Goal: Information Seeking & Learning: Learn about a topic

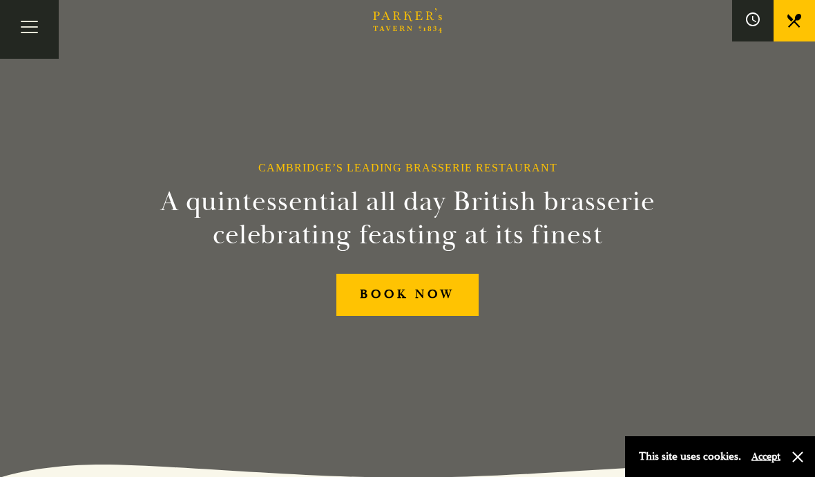
click at [27, 19] on button "Toggle navigation" at bounding box center [29, 29] width 59 height 59
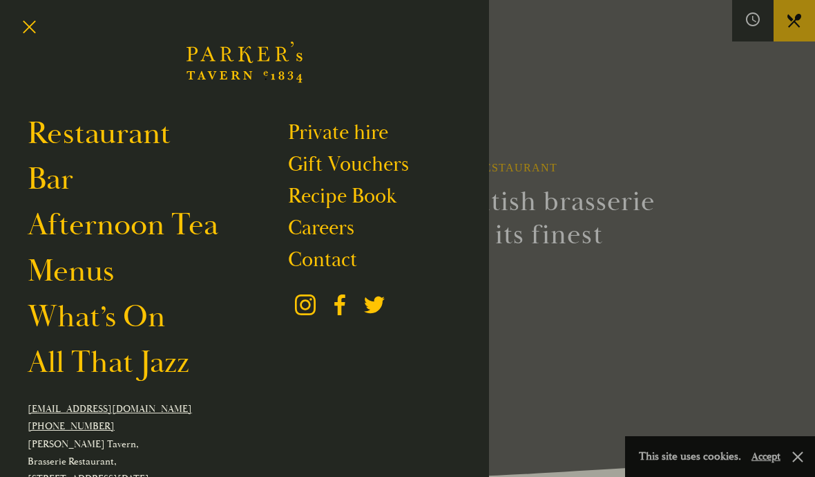
click at [99, 191] on li "Bar" at bounding box center [158, 179] width 260 height 38
click at [64, 187] on link "Bar" at bounding box center [51, 179] width 46 height 38
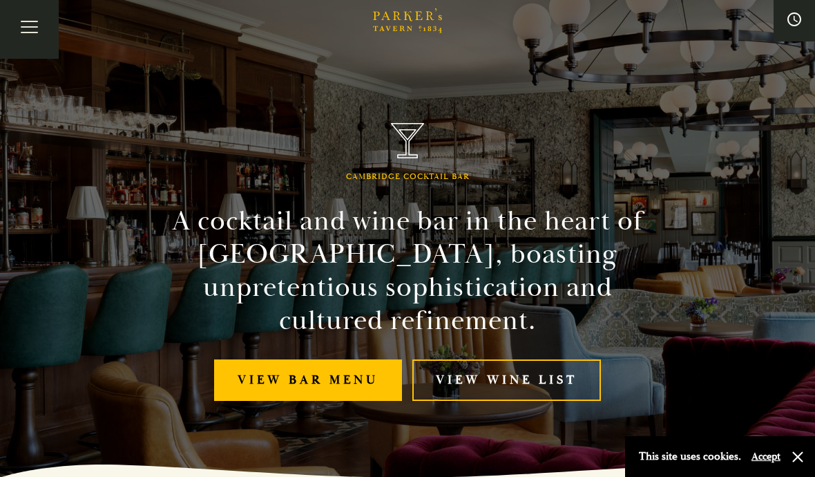
click at [368, 390] on link "View bar menu" at bounding box center [308, 380] width 188 height 42
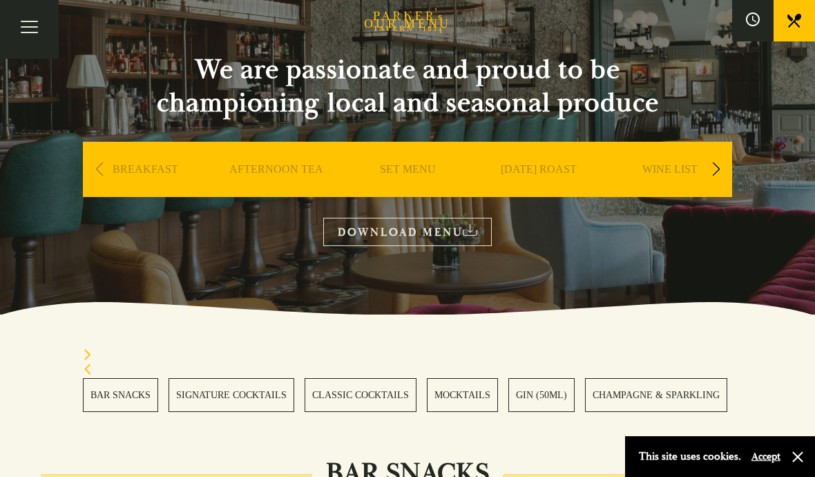
scroll to position [103, 0]
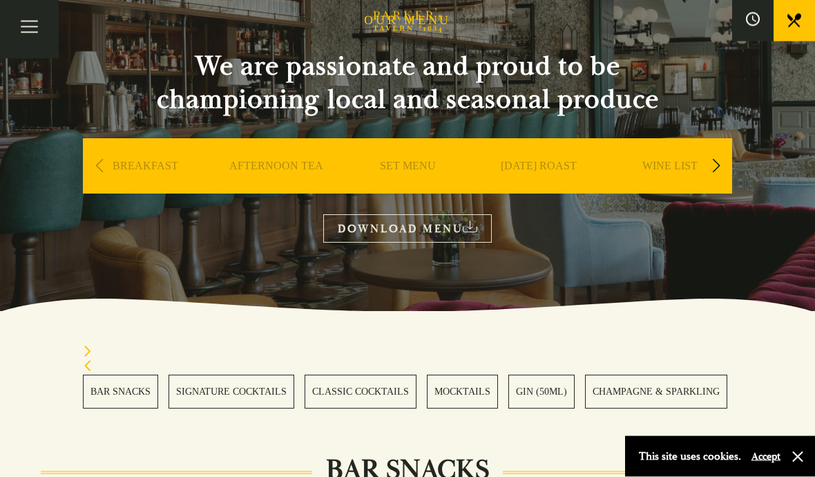
click at [123, 378] on link "BAR SNACKS" at bounding box center [120, 392] width 75 height 34
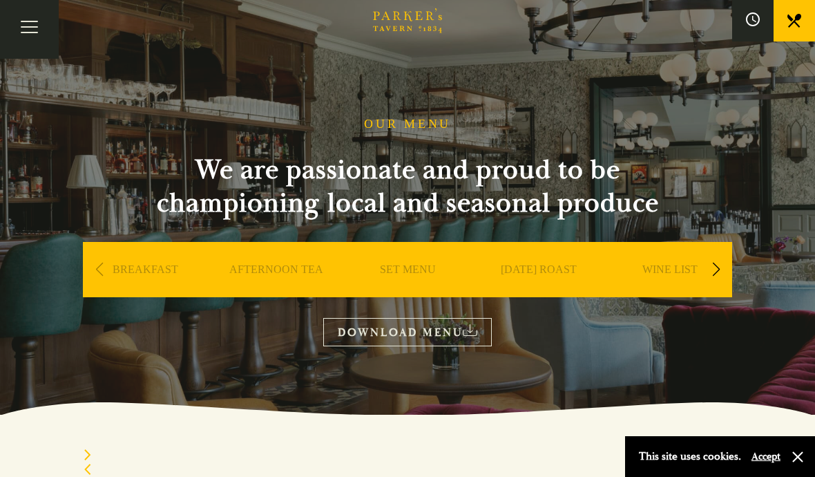
click at [428, 270] on link "SET MENU" at bounding box center [408, 290] width 56 height 55
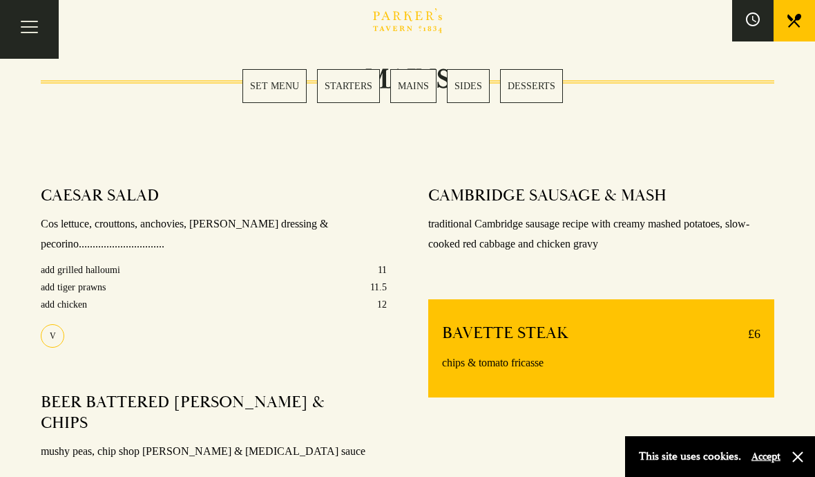
scroll to position [1018, 0]
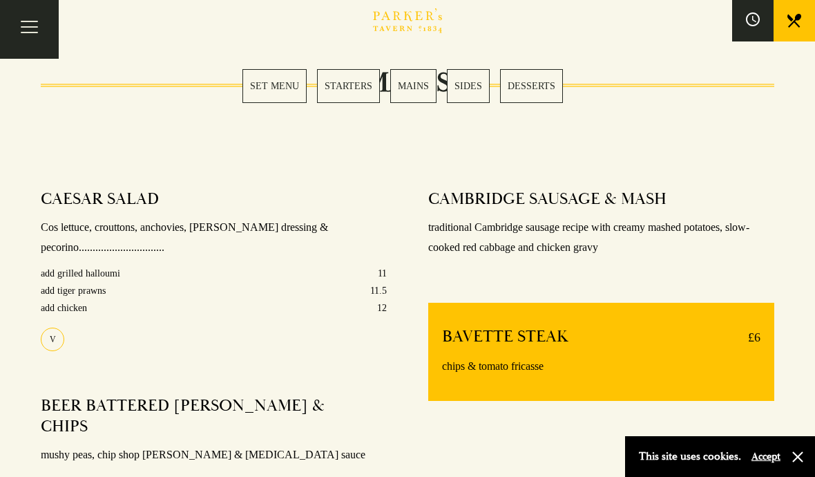
click at [724, 363] on p "chips & tomato fricasse" at bounding box center [601, 367] width 319 height 20
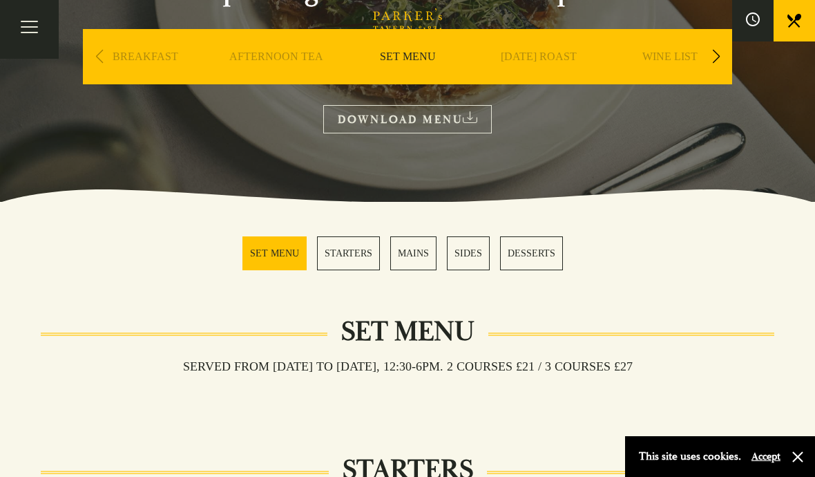
scroll to position [211, 0]
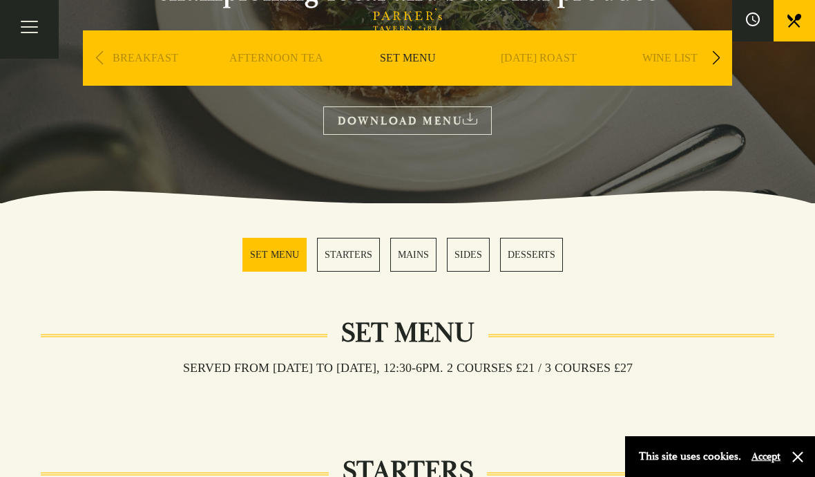
click at [417, 252] on link "MAINS" at bounding box center [413, 255] width 46 height 34
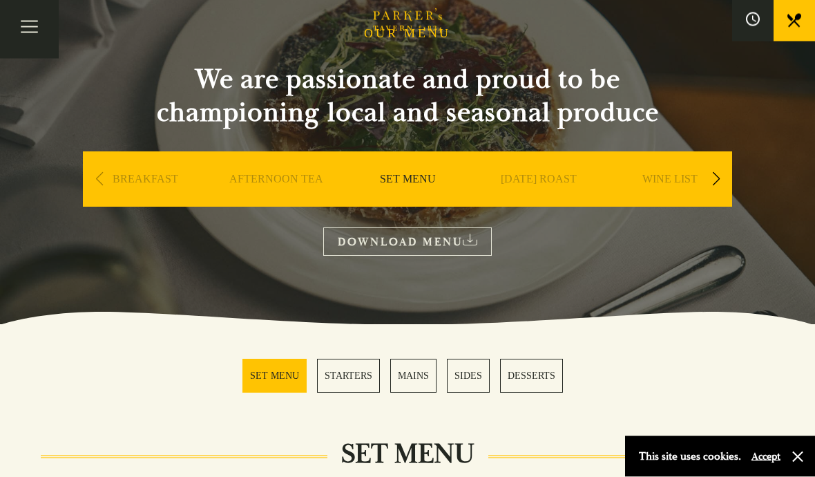
scroll to position [91, 0]
click at [30, 28] on button "Toggle navigation" at bounding box center [29, 29] width 59 height 59
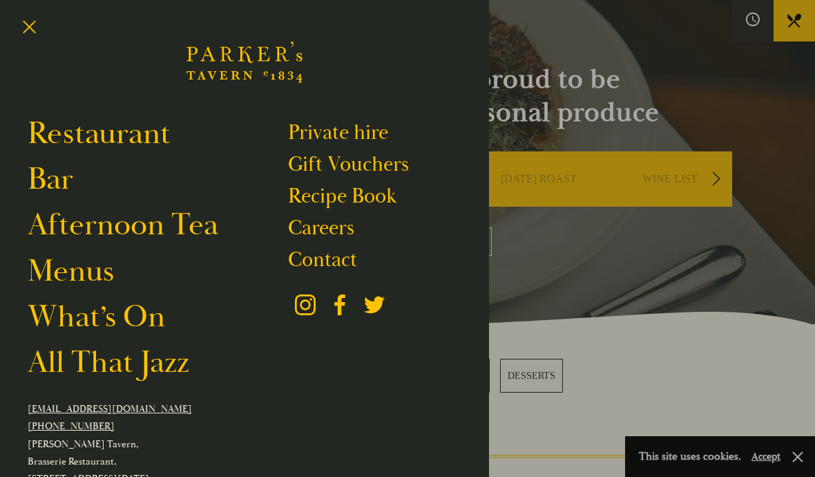
click at [183, 139] on li "Restaurant" at bounding box center [158, 134] width 260 height 38
click at [156, 126] on link "Restaurant" at bounding box center [99, 134] width 143 height 38
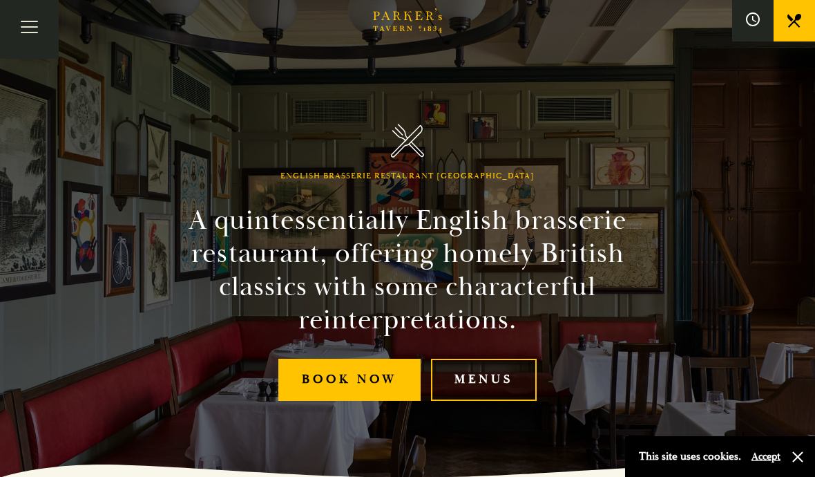
click at [513, 401] on link "Menus" at bounding box center [484, 380] width 106 height 42
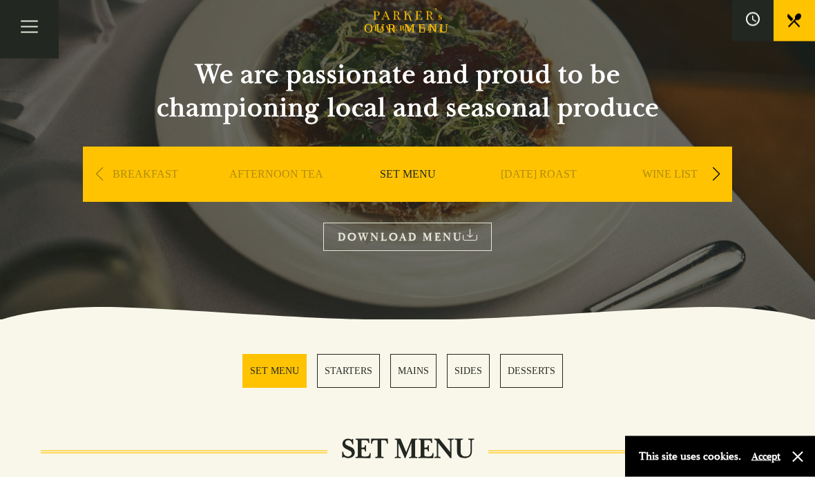
scroll to position [96, 0]
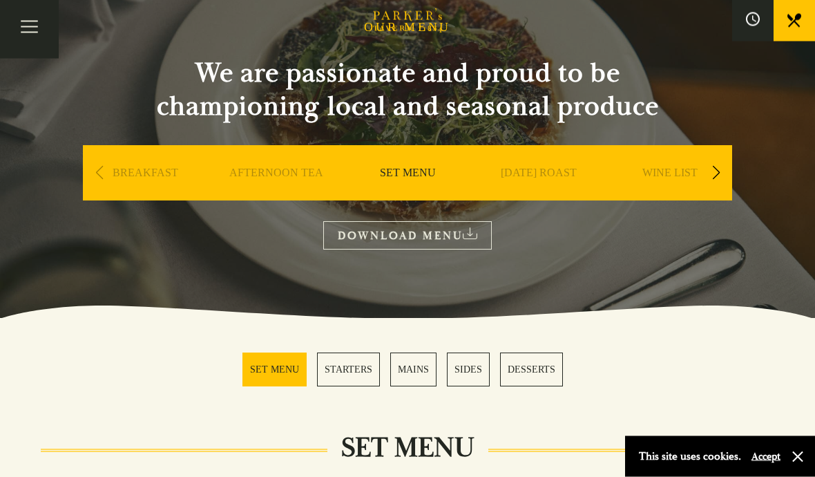
click at [295, 374] on link "SET MENU" at bounding box center [275, 370] width 64 height 34
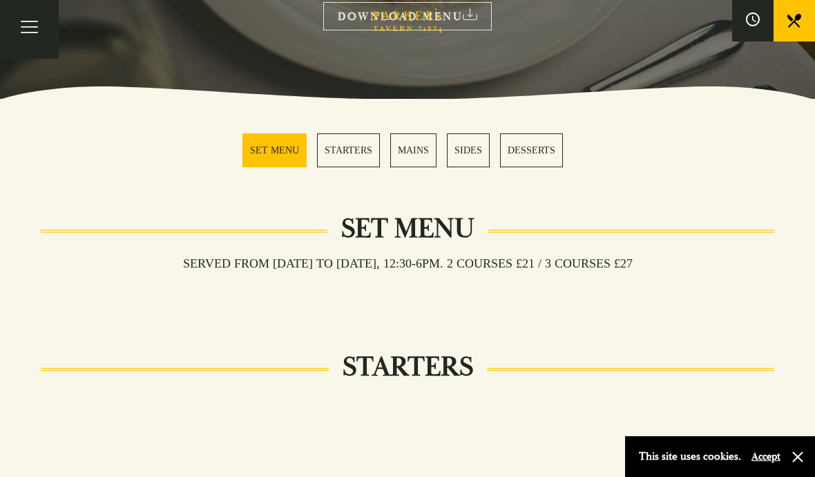
scroll to position [316, 0]
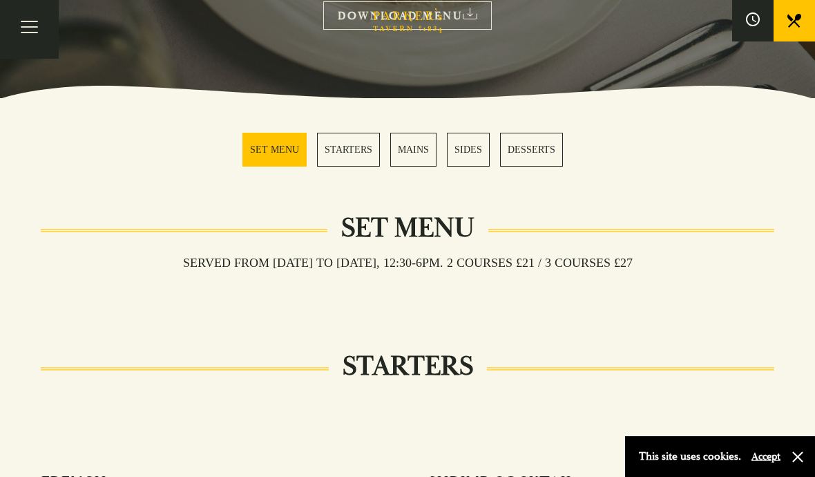
click at [419, 155] on link "MAINS" at bounding box center [413, 150] width 46 height 34
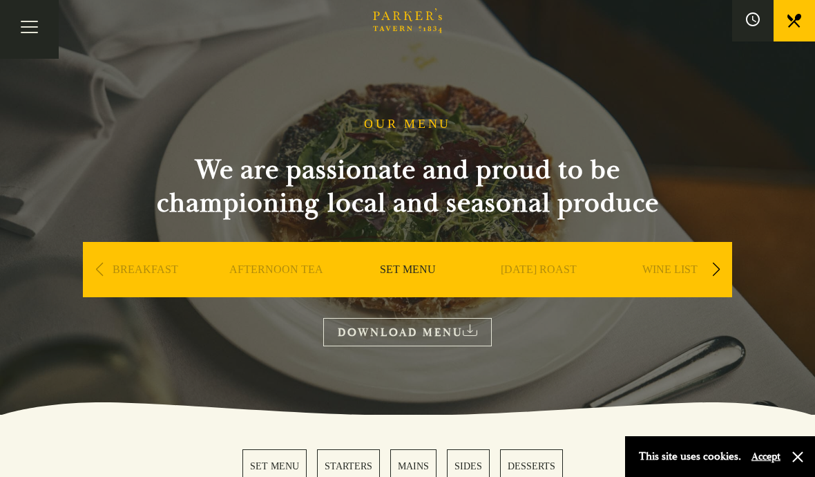
click at [33, 19] on button "Toggle navigation" at bounding box center [29, 29] width 59 height 59
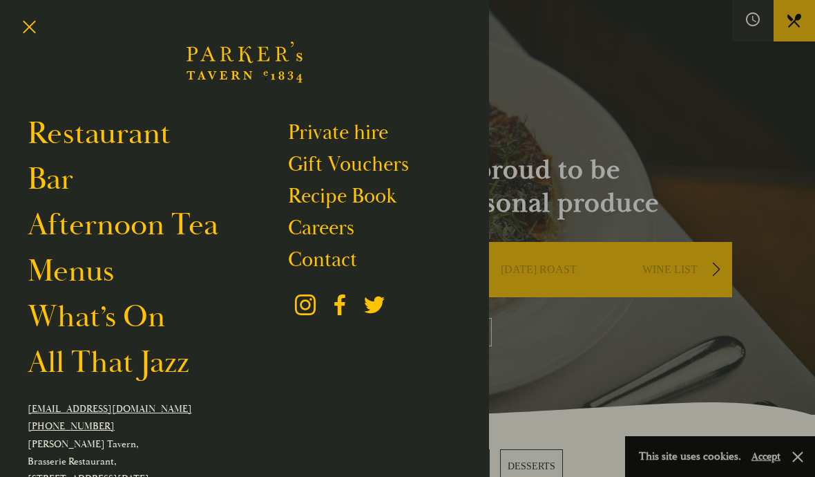
click at [165, 136] on link "Restaurant" at bounding box center [99, 134] width 143 height 38
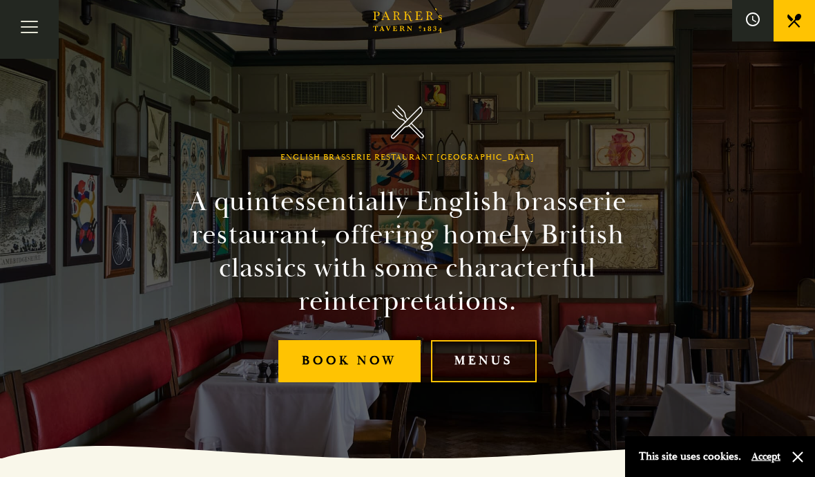
scroll to position [18, 0]
click at [505, 383] on link "Menus" at bounding box center [484, 362] width 106 height 42
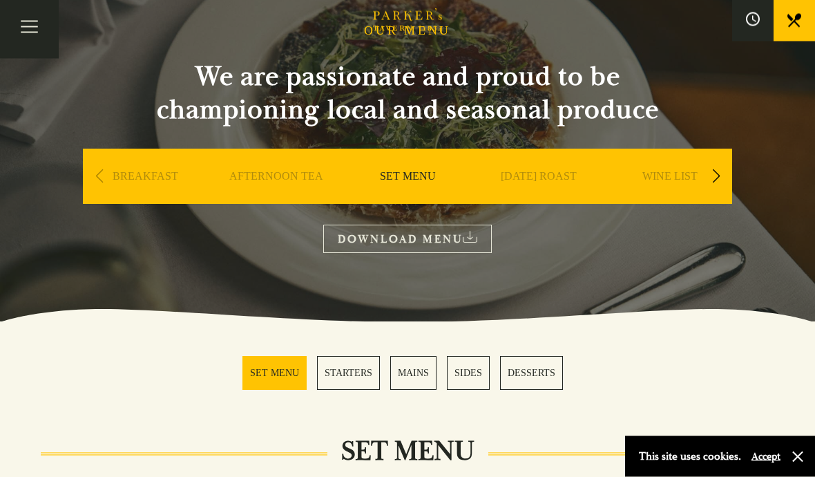
scroll to position [97, 0]
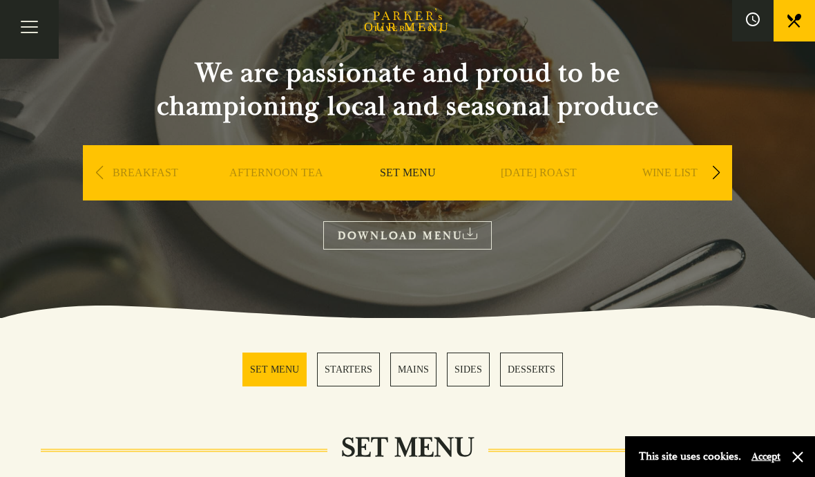
click at [427, 370] on link "MAINS" at bounding box center [413, 369] width 46 height 34
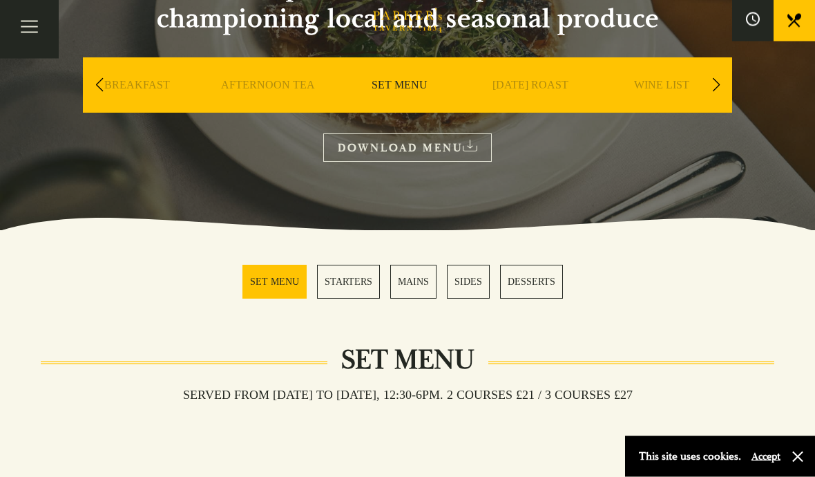
scroll to position [184, 0]
click at [430, 84] on link "SET MENU" at bounding box center [408, 105] width 56 height 55
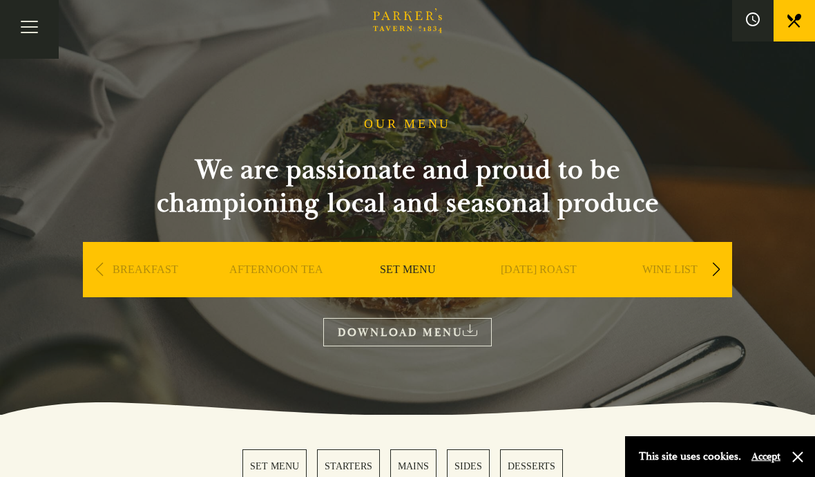
click at [442, 329] on link "DOWNLOAD MENU" at bounding box center [407, 332] width 169 height 28
click at [40, 23] on button "Toggle navigation" at bounding box center [29, 29] width 59 height 59
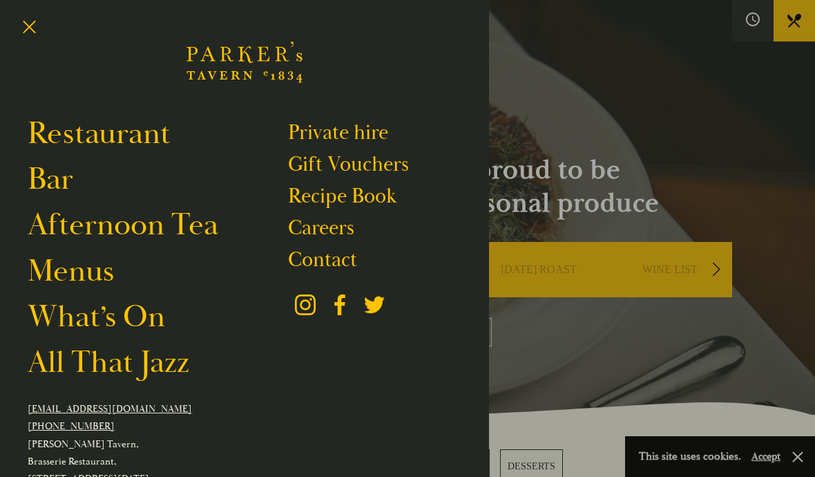
click at [171, 136] on link "Restaurant" at bounding box center [99, 134] width 143 height 38
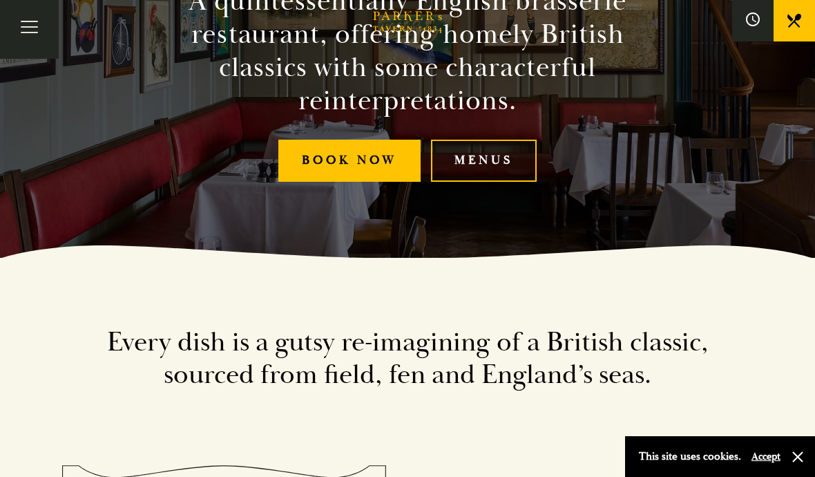
scroll to position [218, 0]
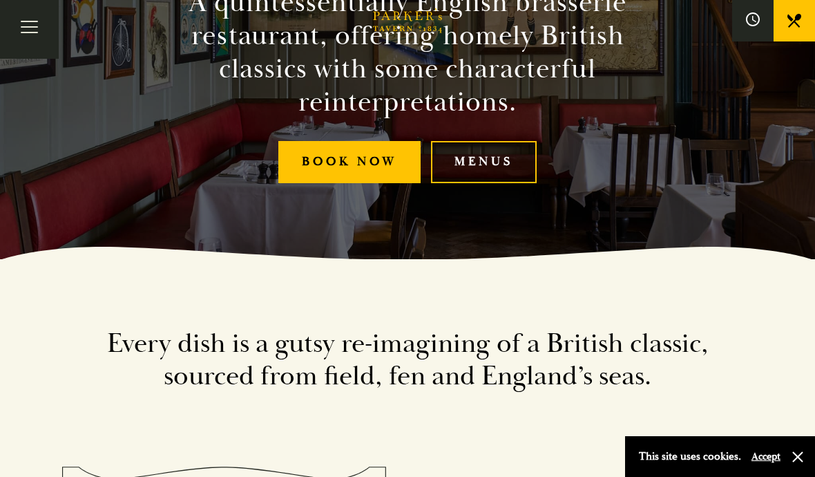
click at [500, 183] on link "Menus" at bounding box center [484, 162] width 106 height 42
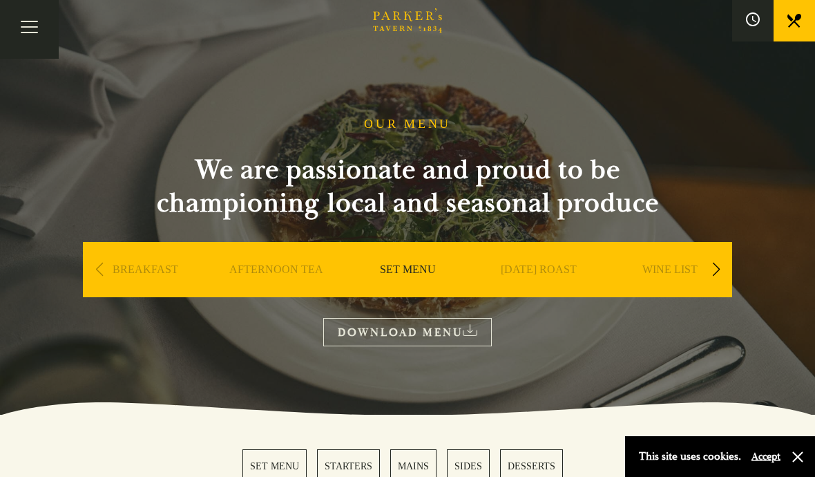
click at [713, 260] on div "Next slide" at bounding box center [716, 269] width 19 height 30
click at [682, 273] on link "A LA CARTE" at bounding box center [670, 290] width 64 height 55
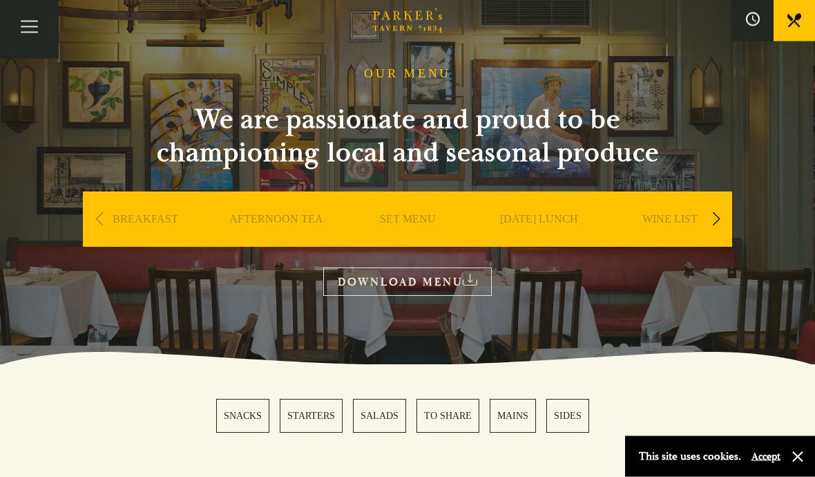
scroll to position [57, 0]
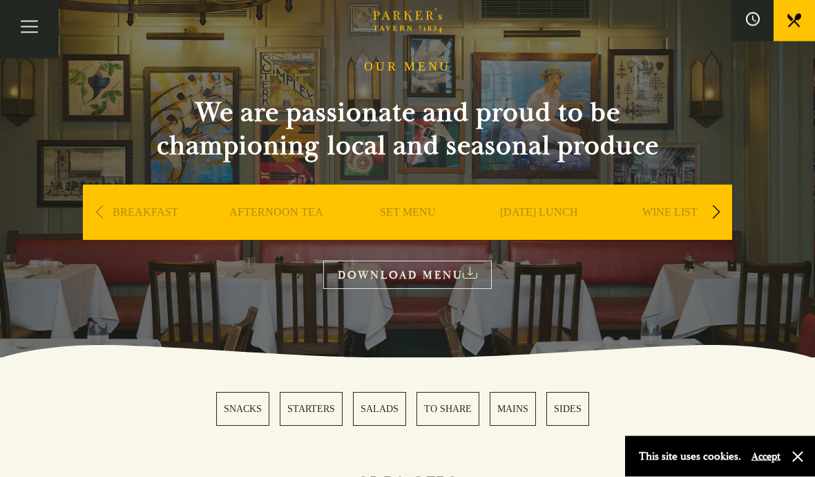
click at [513, 408] on link "MAINS" at bounding box center [513, 409] width 46 height 34
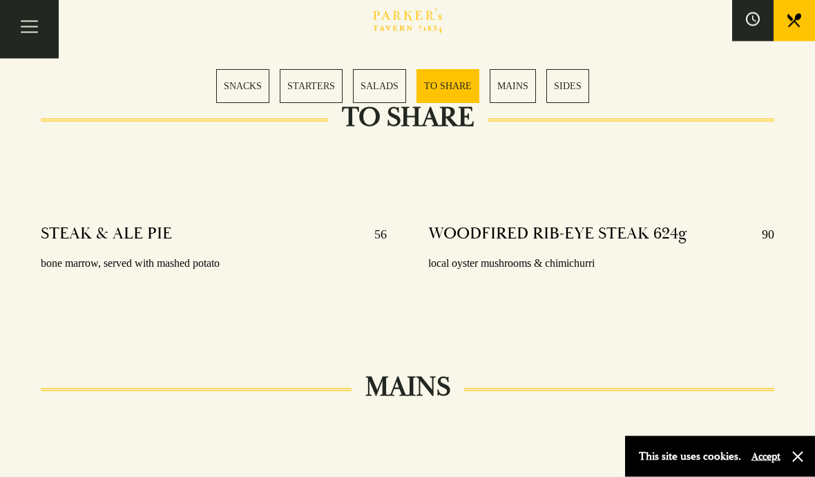
scroll to position [2074, 0]
click at [575, 83] on link "SIDES" at bounding box center [568, 86] width 43 height 34
